Goal: Information Seeking & Learning: Learn about a topic

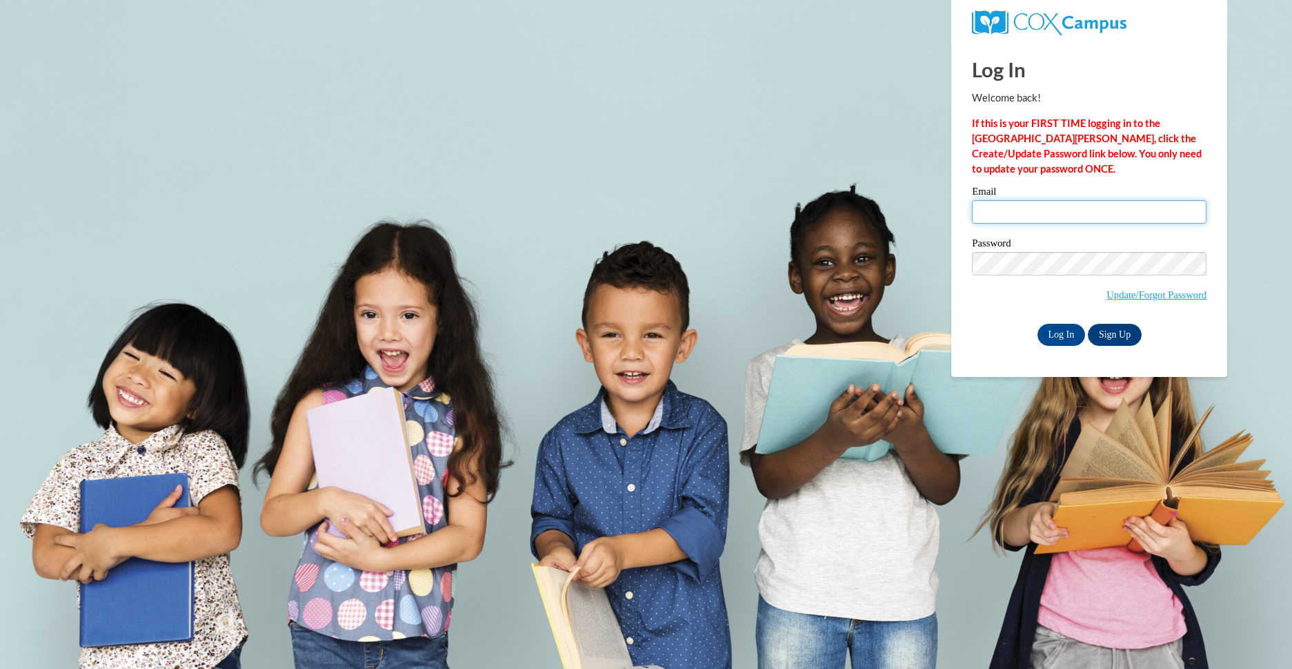
drag, startPoint x: 1000, startPoint y: 206, endPoint x: 1000, endPoint y: 221, distance: 15.2
click at [1000, 206] on input "Email" at bounding box center [1089, 211] width 235 height 23
type input "bjarvis@greatriverhealth.org"
click at [1070, 331] on input "Log In" at bounding box center [1062, 335] width 48 height 22
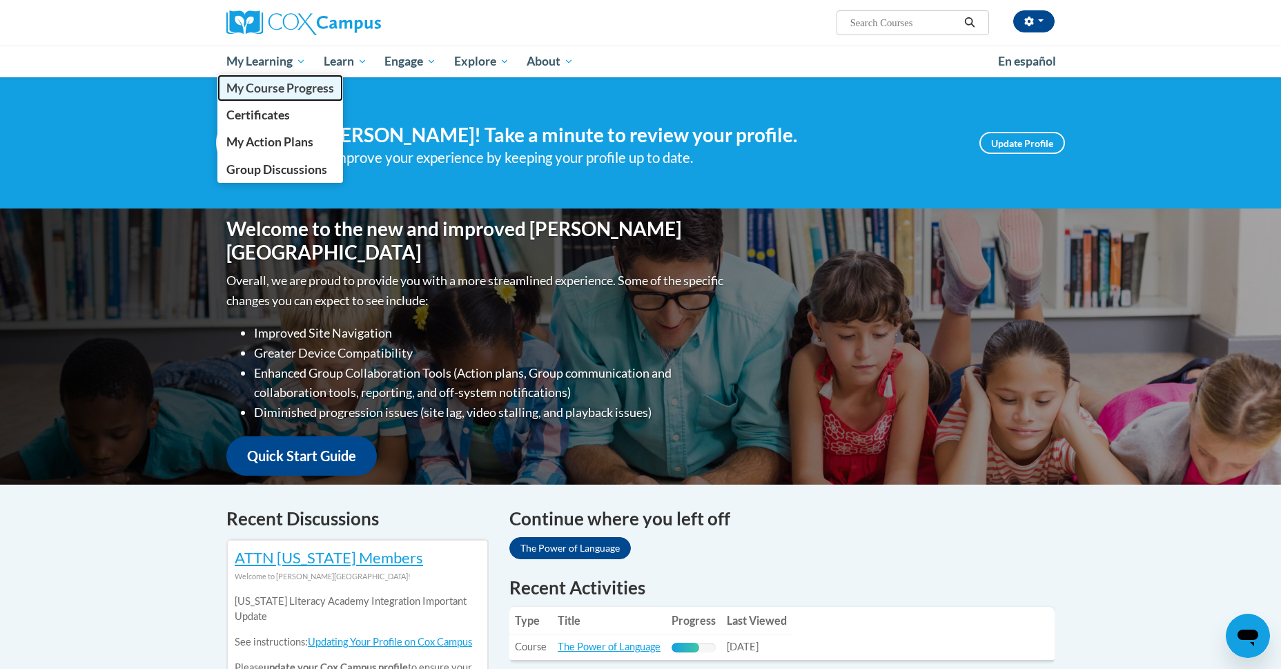
click at [280, 92] on span "My Course Progress" at bounding box center [280, 88] width 108 height 14
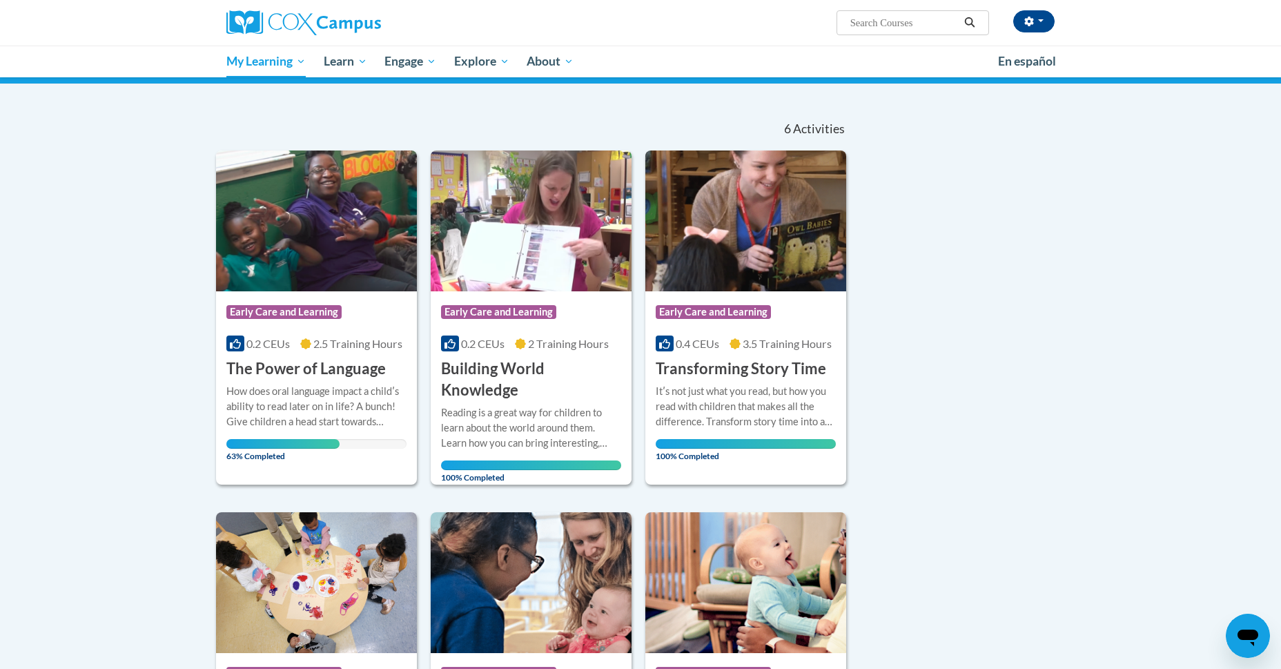
scroll to position [100, 0]
click at [286, 373] on h3 "The Power of Language" at bounding box center [305, 369] width 159 height 21
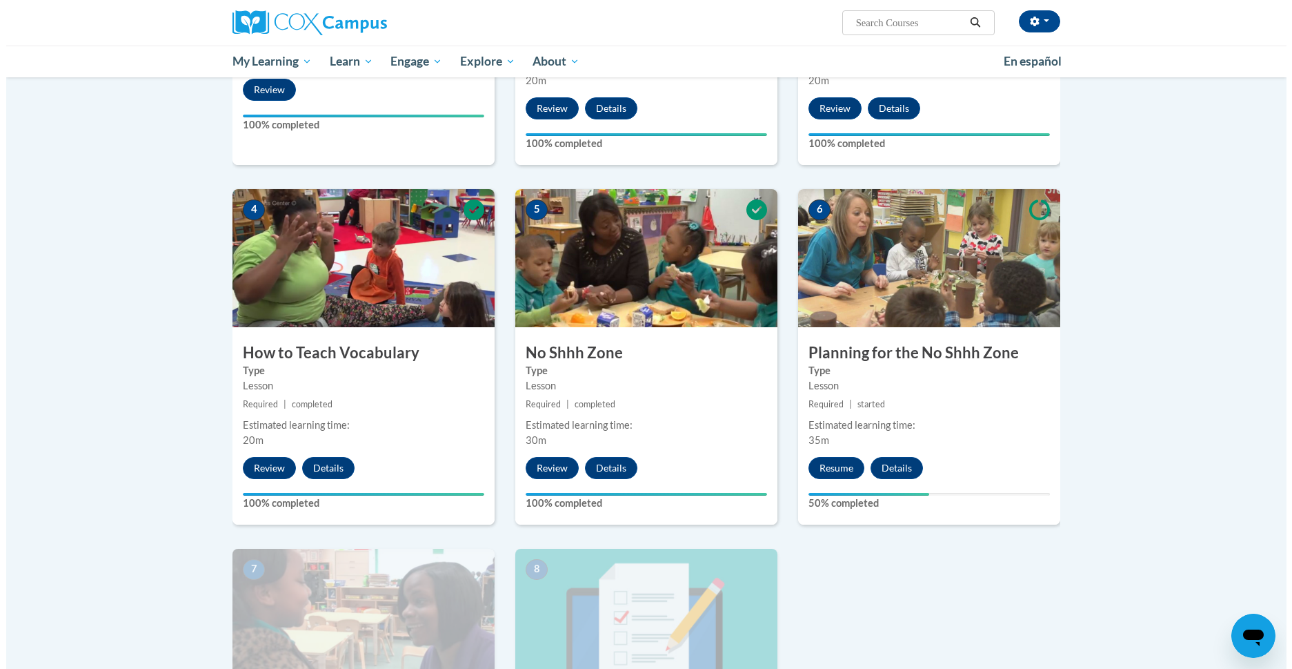
scroll to position [546, 0]
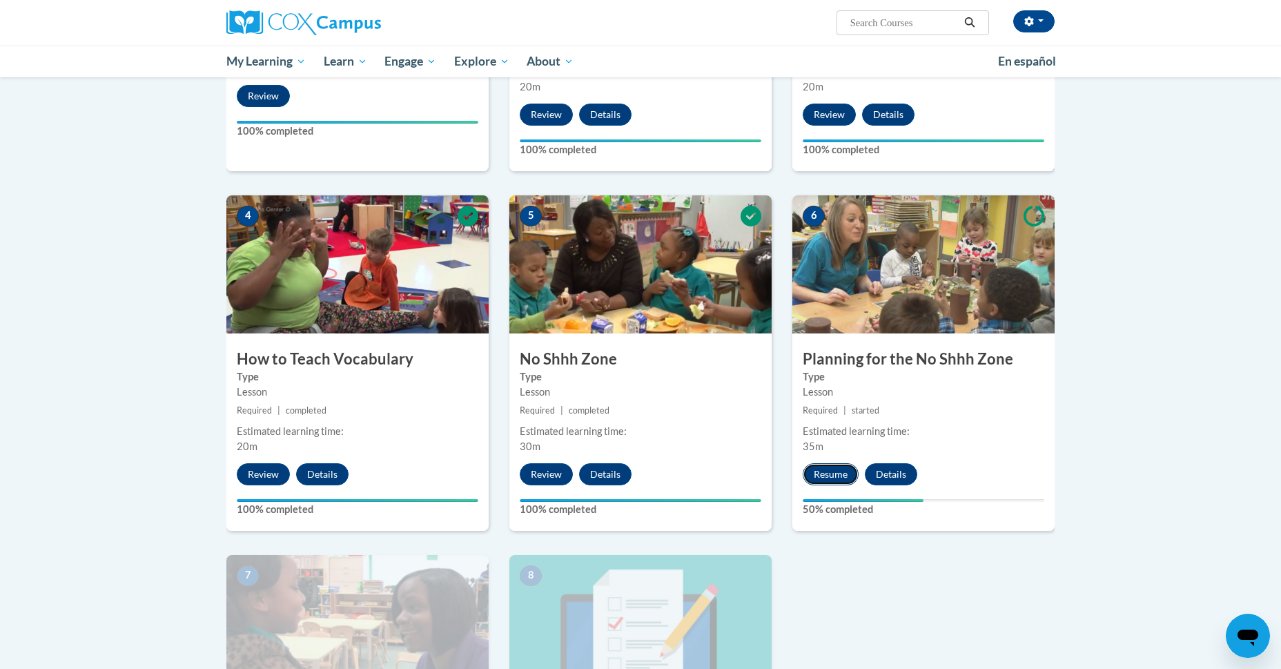
click at [834, 473] on button "Resume" at bounding box center [830, 474] width 56 height 22
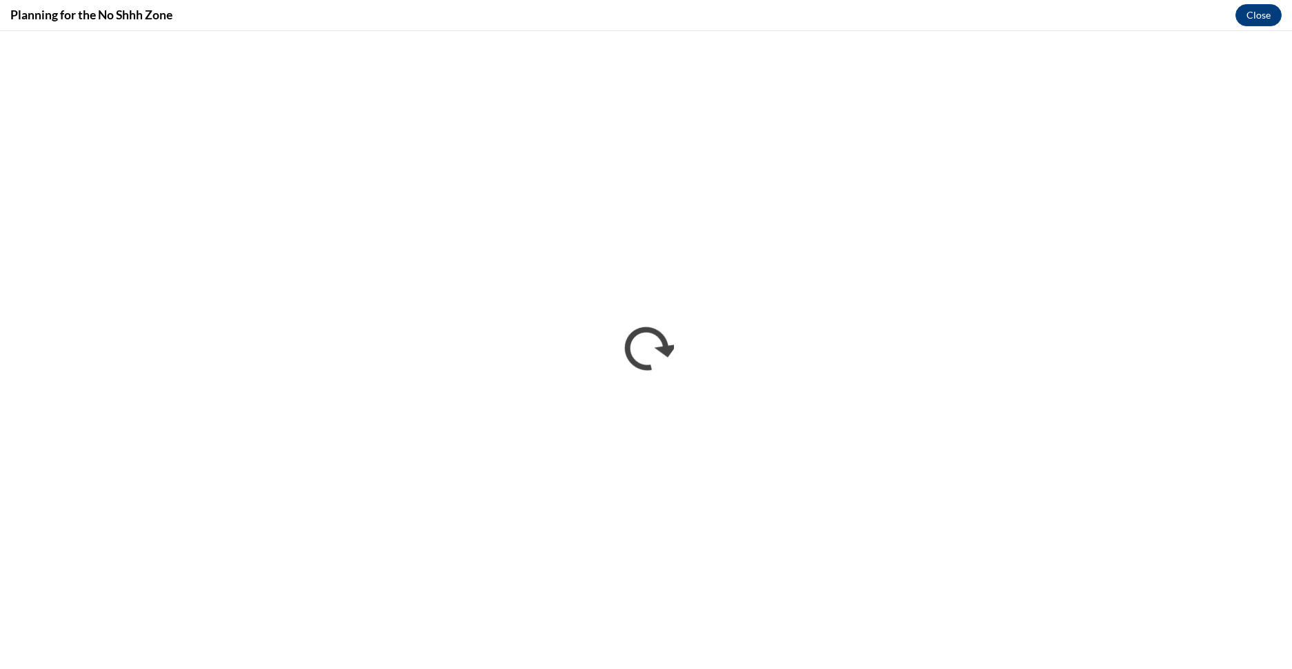
scroll to position [0, 0]
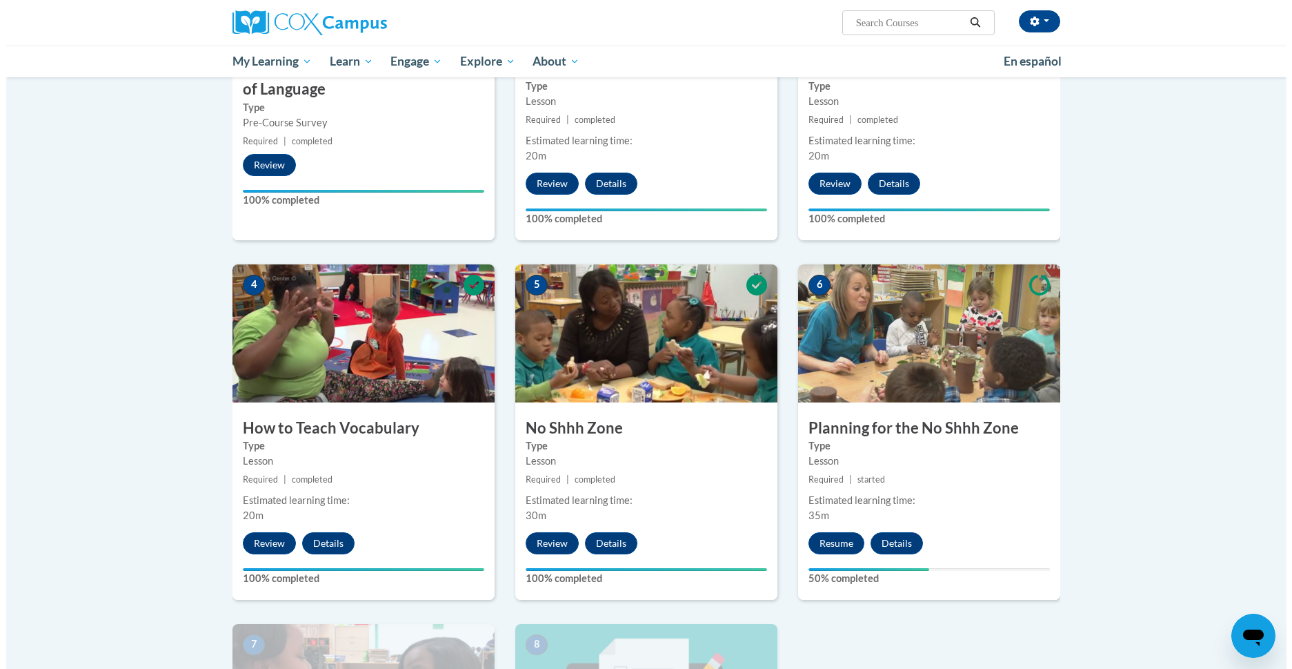
scroll to position [477, 0]
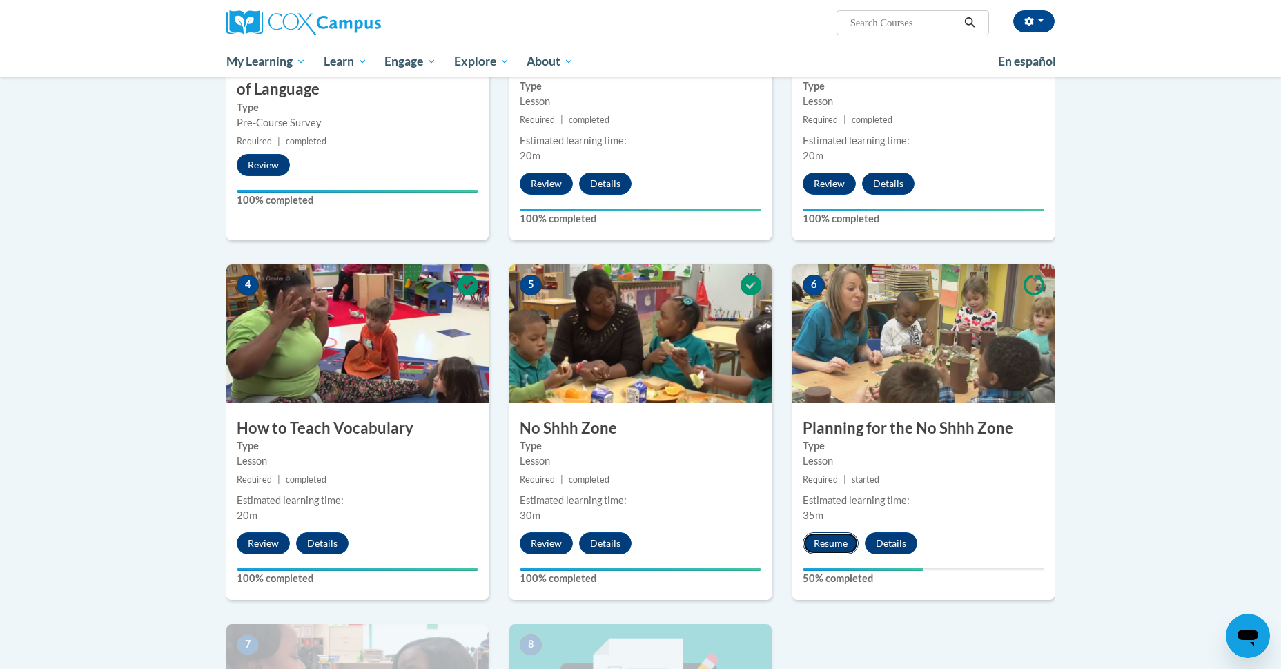
click at [835, 539] on button "Resume" at bounding box center [830, 543] width 56 height 22
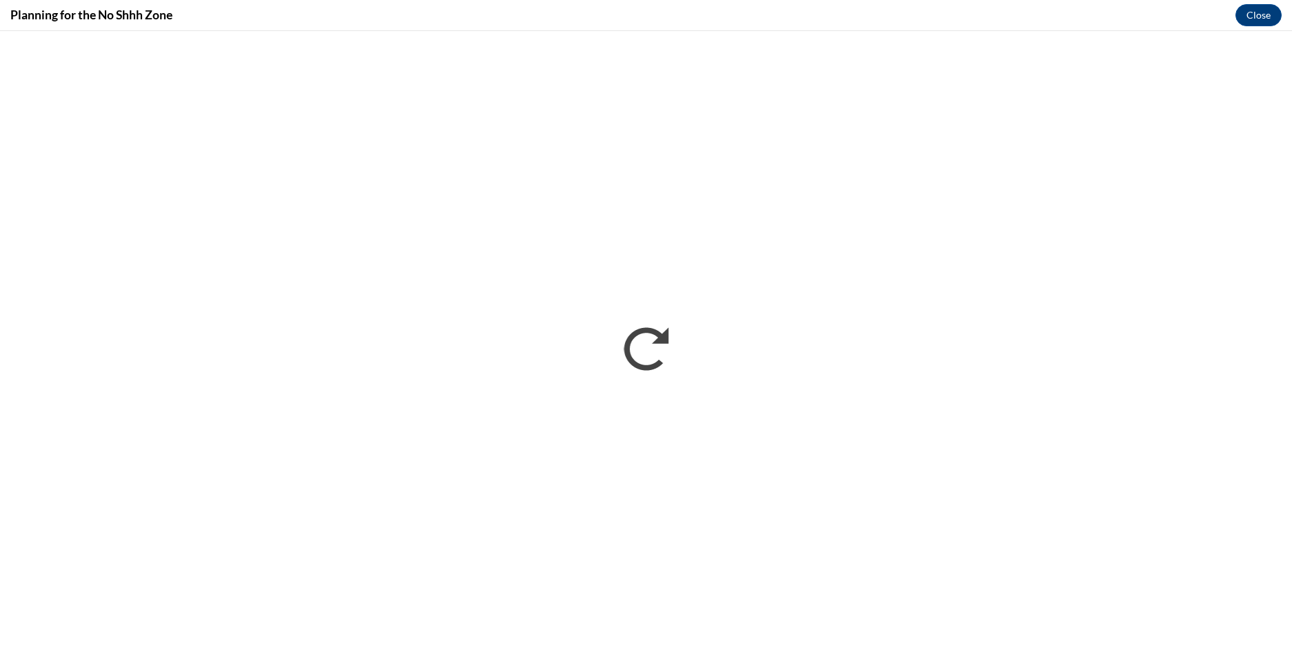
scroll to position [0, 0]
